Goal: Task Accomplishment & Management: Manage account settings

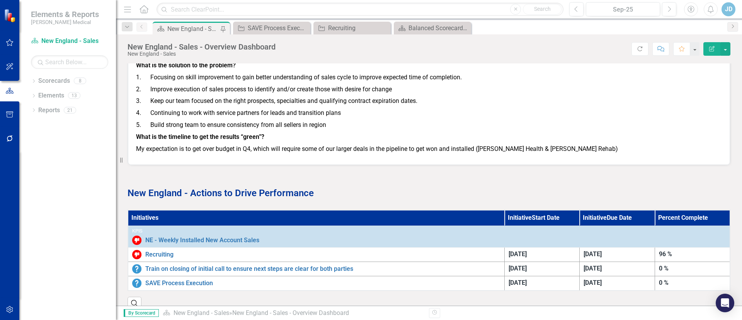
scroll to position [1041, 0]
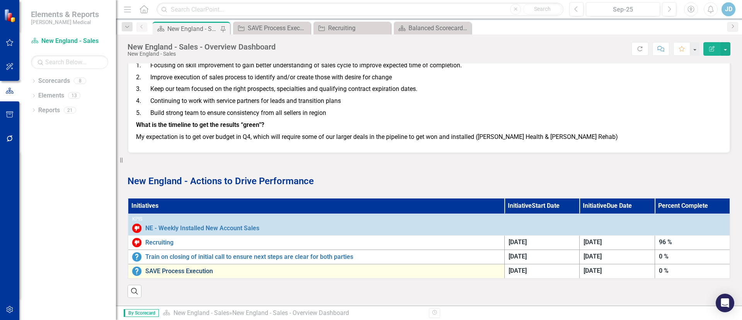
click at [182, 267] on link "SAVE Process Execution" at bounding box center [322, 270] width 355 height 7
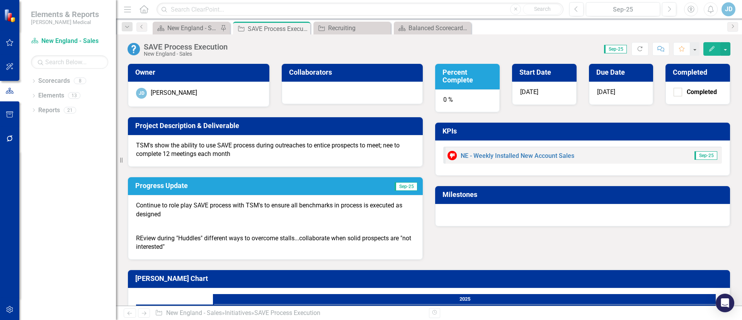
click at [393, 147] on p "TSM's show the ability to use SAVE process during outreaches to entice prospect…" at bounding box center [275, 150] width 279 height 18
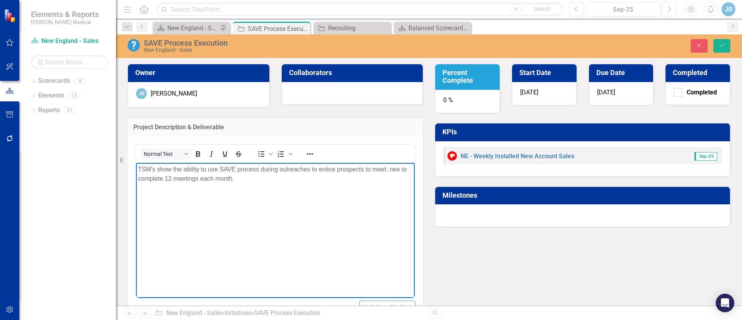
click at [400, 166] on p "TSM's show the ability to use SAVE process during outreaches to entice prospect…" at bounding box center [275, 173] width 275 height 19
click at [726, 44] on button "Save" at bounding box center [721, 46] width 17 height 14
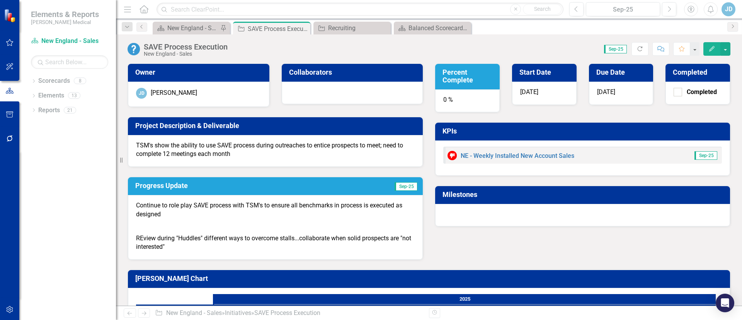
click at [395, 145] on p "TSM's show the ability to use SAVE process during outreaches to entice prospect…" at bounding box center [275, 150] width 279 height 18
click at [218, 243] on p "REview during "Huddles" different ways to overcome stalls...collaborate when so…" at bounding box center [275, 241] width 279 height 19
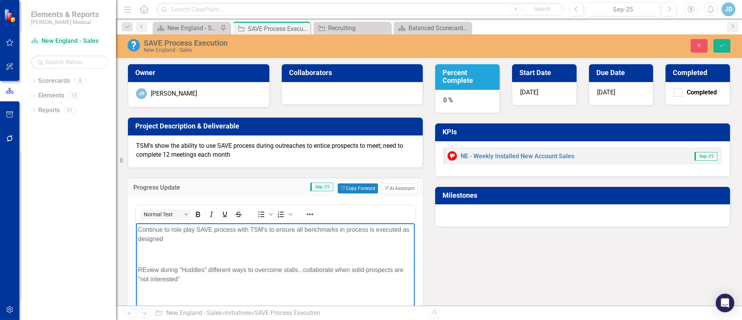
click at [147, 266] on p "REview during "Huddles" different ways to overcome stalls...collaborate when so…" at bounding box center [275, 274] width 275 height 19
click at [483, 272] on div "Owner [PERSON_NAME] Collaborators Project Description & Deliverable TSM's show …" at bounding box center [429, 220] width 614 height 333
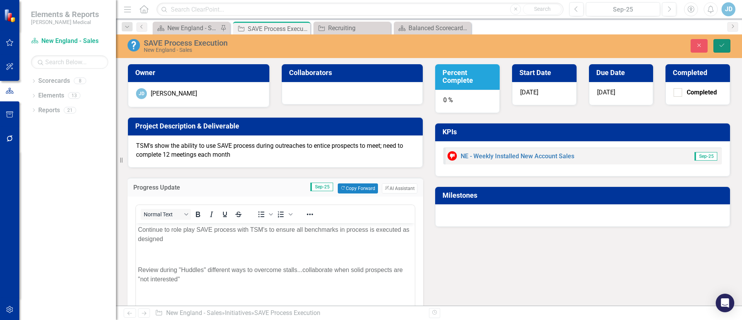
click at [723, 42] on button "Save" at bounding box center [721, 46] width 17 height 14
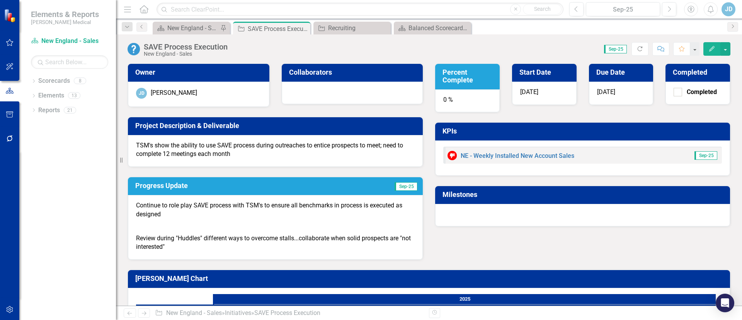
click at [712, 47] on icon "button" at bounding box center [711, 48] width 5 height 5
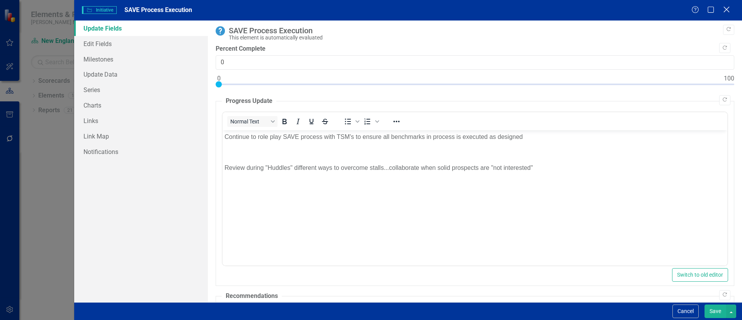
click at [728, 12] on icon "Close" at bounding box center [726, 9] width 10 height 7
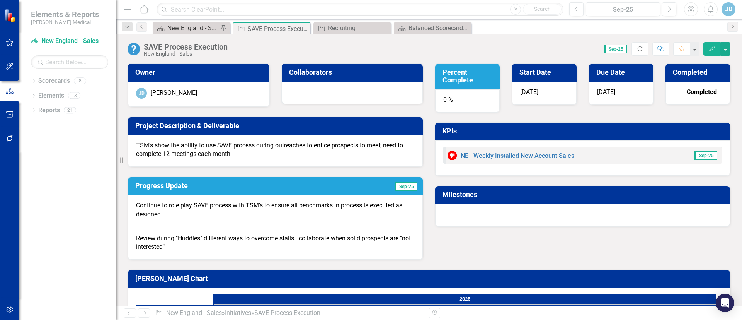
click at [191, 26] on div "New England - Sales - Overview Dashboard" at bounding box center [192, 28] width 51 height 10
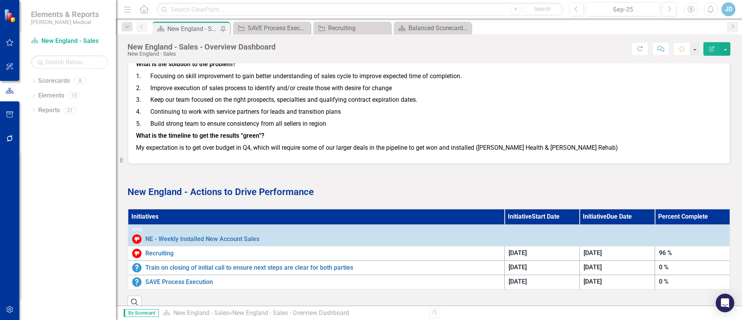
scroll to position [1041, 0]
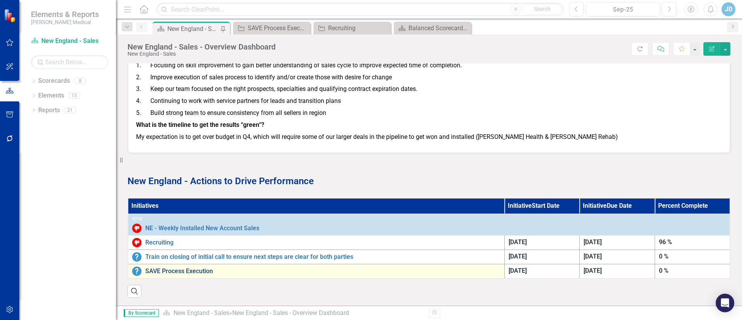
click at [194, 267] on link "SAVE Process Execution" at bounding box center [322, 270] width 355 height 7
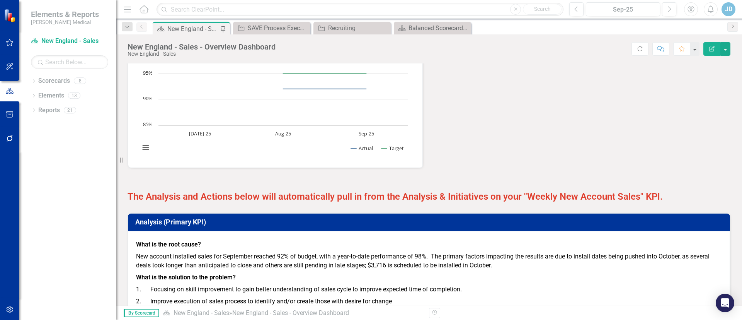
scroll to position [1041, 0]
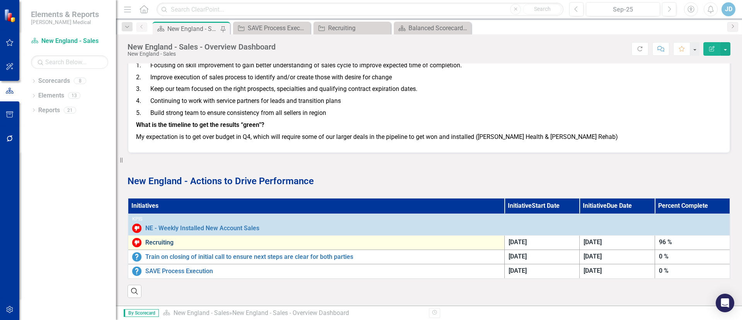
click at [166, 239] on link "Recruiting" at bounding box center [322, 242] width 355 height 7
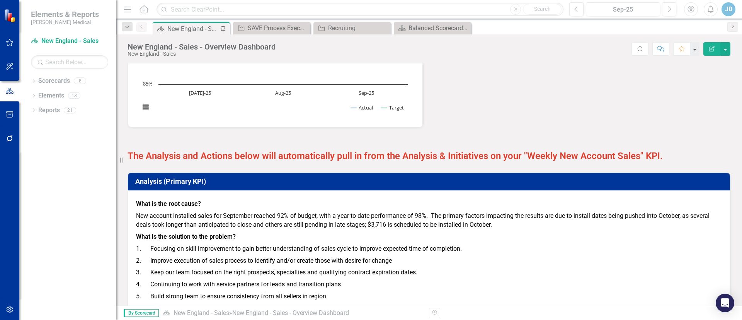
scroll to position [1041, 0]
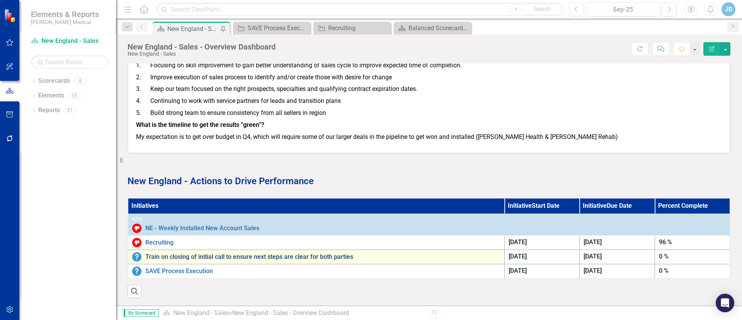
click at [224, 253] on link "Train on closing of initial call to ensure next steps are clear for both parties" at bounding box center [322, 256] width 355 height 7
